Goal: Navigation & Orientation: Find specific page/section

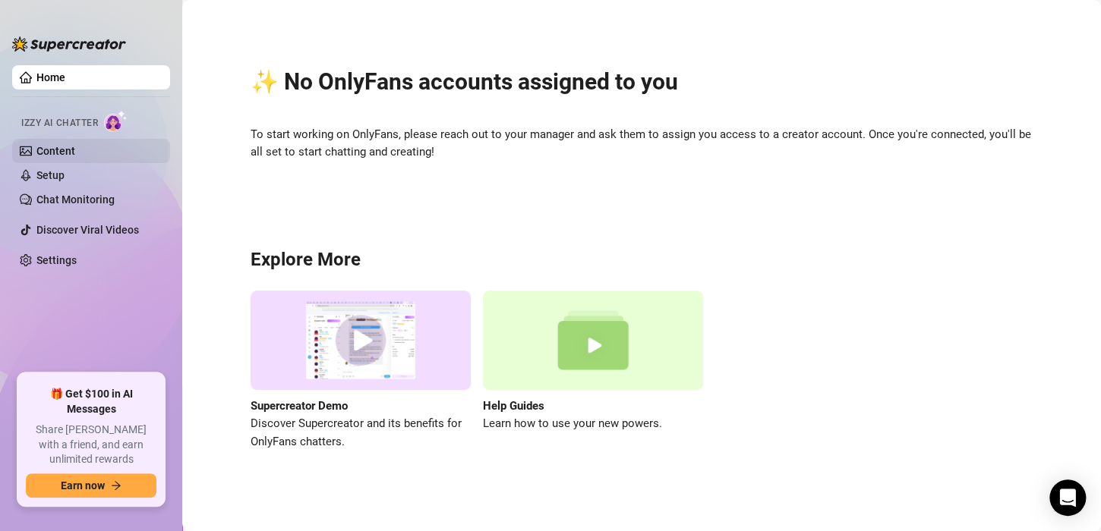
click at [69, 150] on link "Content" at bounding box center [55, 151] width 39 height 12
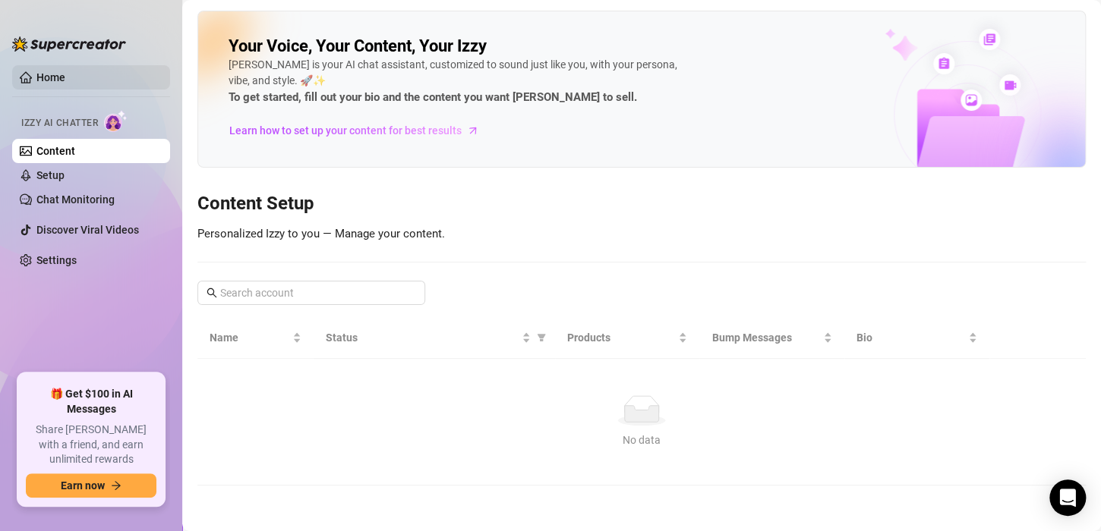
click at [65, 77] on link "Home" at bounding box center [50, 77] width 29 height 12
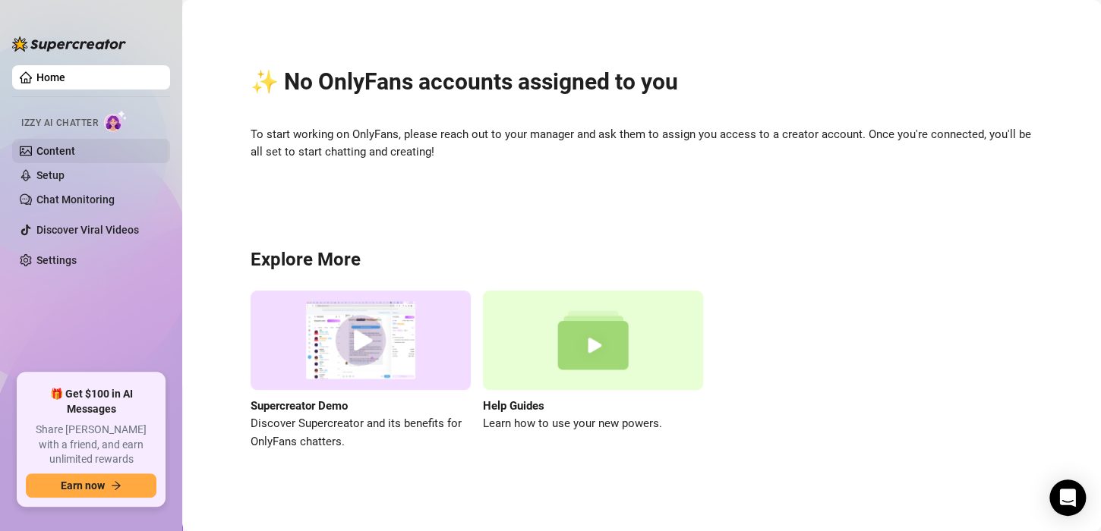
click at [75, 153] on link "Content" at bounding box center [55, 151] width 39 height 12
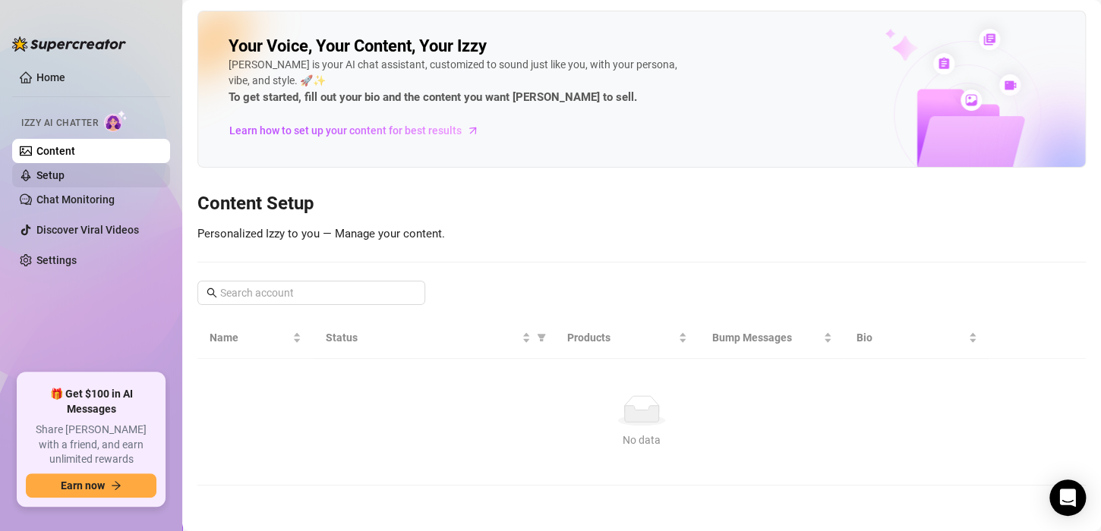
click at [65, 175] on link "Setup" at bounding box center [50, 175] width 28 height 12
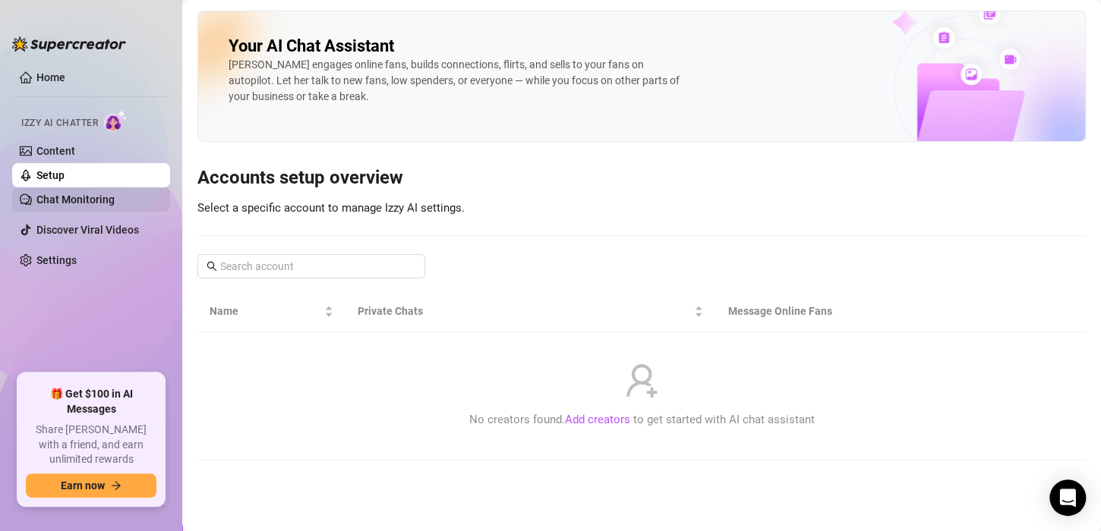
click at [90, 200] on link "Chat Monitoring" at bounding box center [75, 200] width 78 height 12
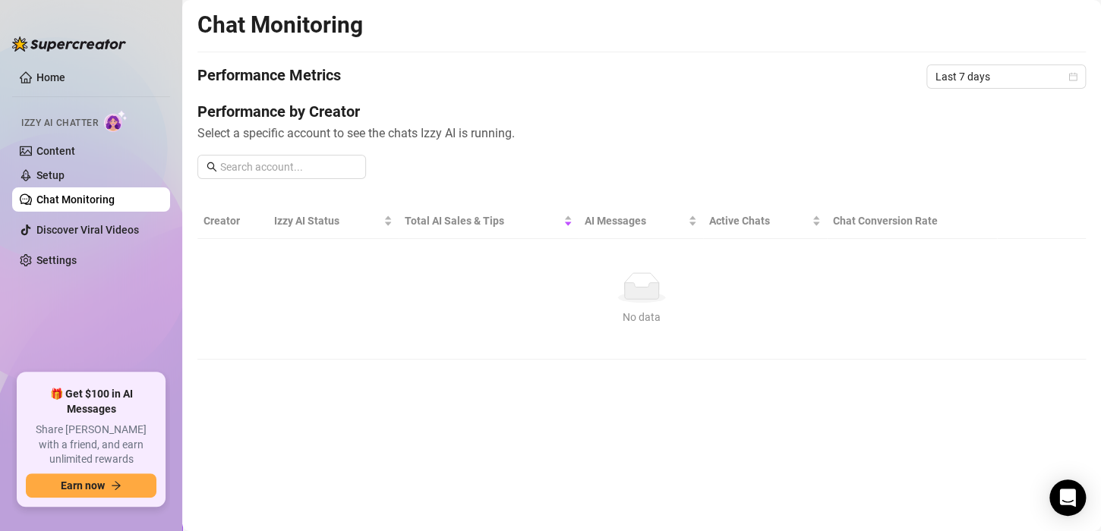
click at [1054, 7] on main "Chat Monitoring Performance Metrics Last 7 days Performance by Creator Select a…" at bounding box center [641, 265] width 919 height 531
